Goal: Navigation & Orientation: Find specific page/section

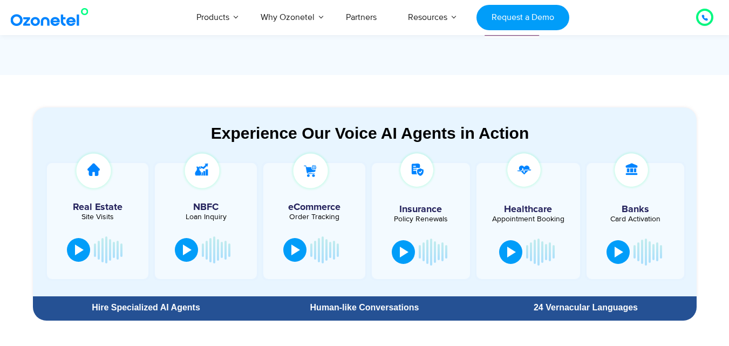
scroll to position [538, 0]
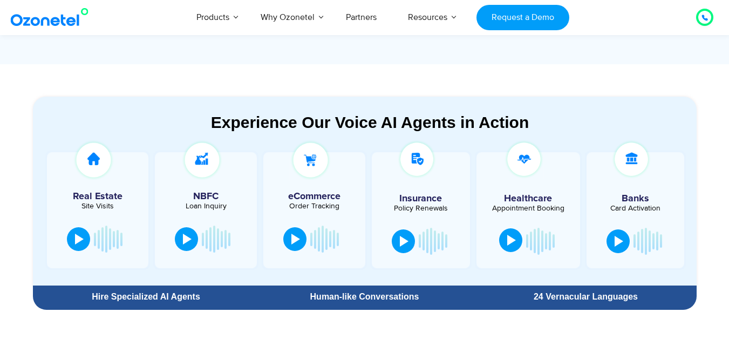
click at [508, 243] on div at bounding box center [511, 240] width 9 height 11
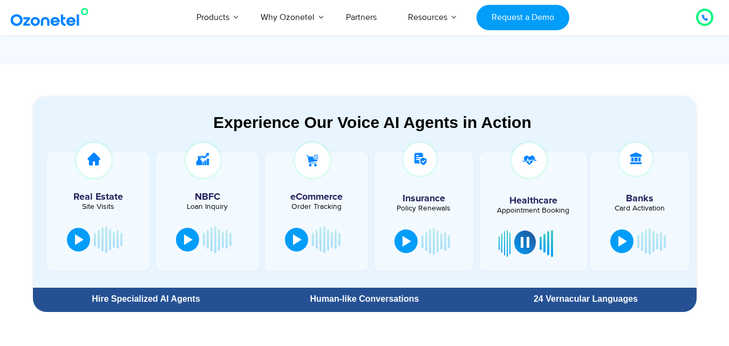
click at [528, 243] on div at bounding box center [524, 242] width 9 height 11
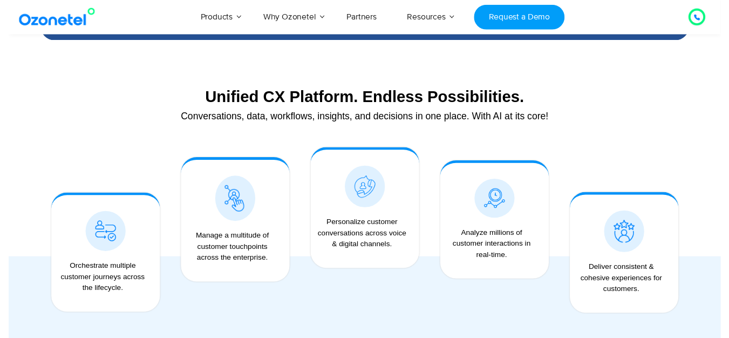
scroll to position [0, 0]
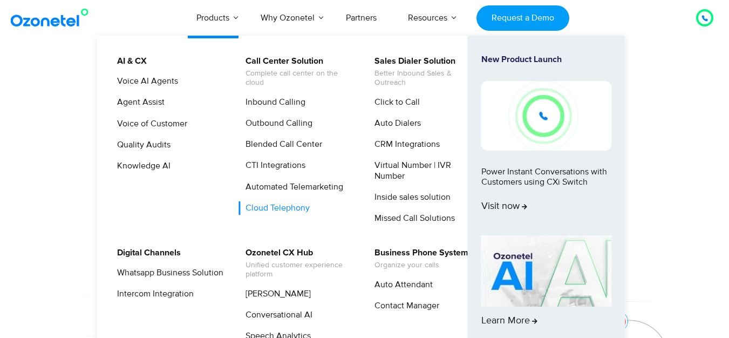
click at [286, 205] on link "Cloud Telephony" at bounding box center [274, 207] width 73 height 13
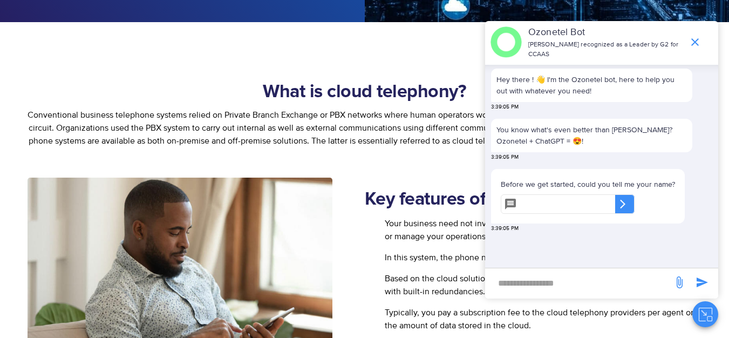
scroll to position [400, 0]
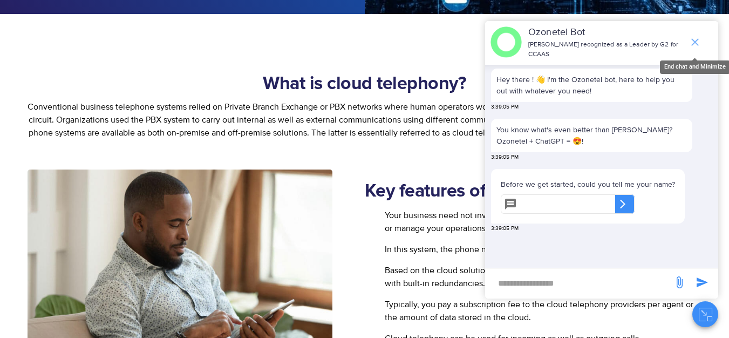
click at [697, 38] on icon "end chat or minimize" at bounding box center [695, 42] width 8 height 8
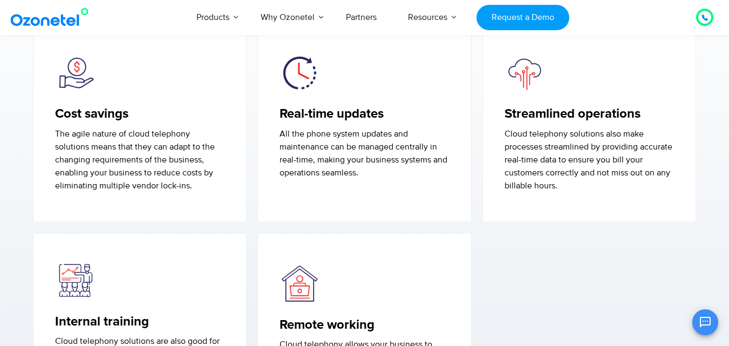
scroll to position [1030, 0]
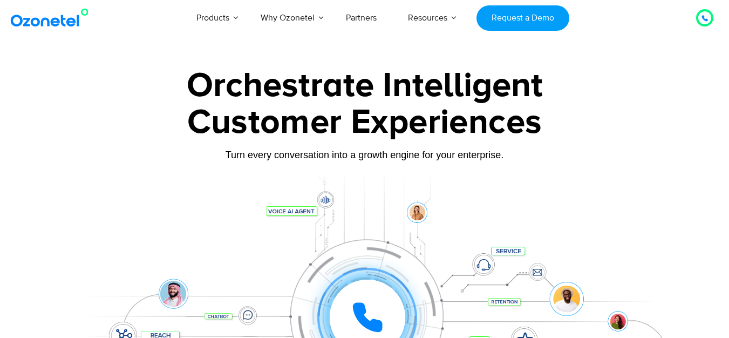
click at [135, 32] on div "Products AI & CX Voice AI Agents Agent Assist Voice of Customer Quality Audits …" at bounding box center [424, 18] width 594 height 36
